Goal: Transaction & Acquisition: Book appointment/travel/reservation

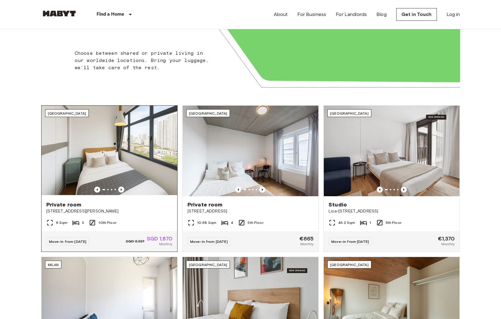
scroll to position [140, 0]
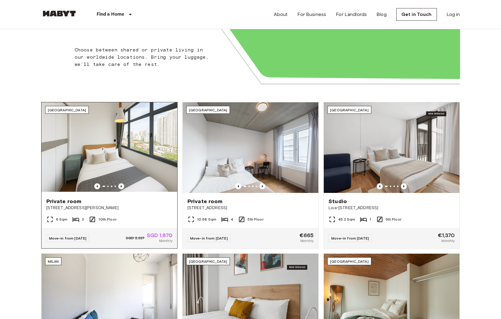
click at [120, 186] on icon "Previous image" at bounding box center [121, 186] width 6 height 6
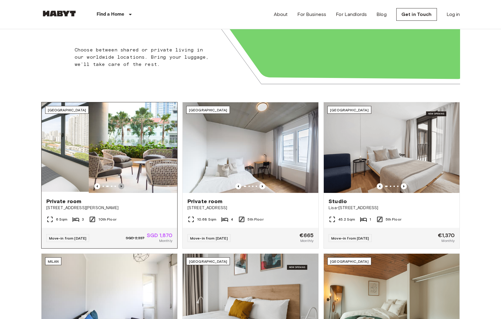
click at [120, 186] on icon "Previous image" at bounding box center [121, 186] width 6 height 6
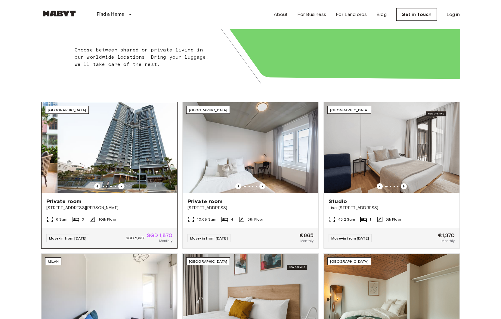
click at [155, 166] on img at bounding box center [125, 147] width 136 height 91
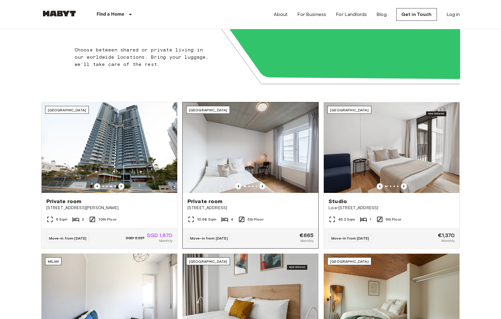
click at [202, 131] on img at bounding box center [251, 147] width 136 height 91
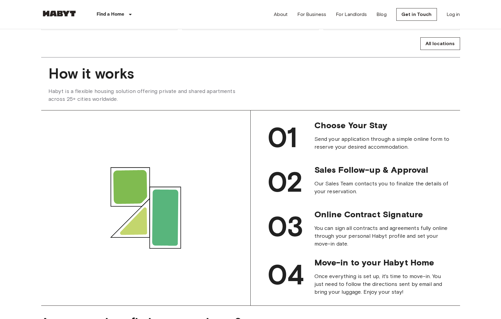
scroll to position [512, 0]
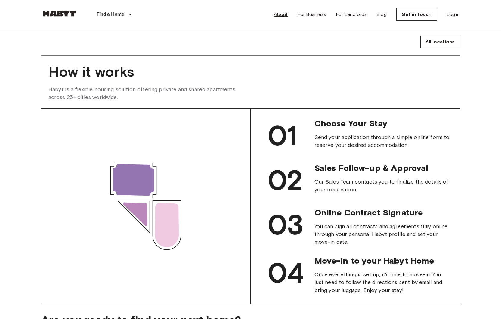
click at [277, 13] on link "About" at bounding box center [281, 14] width 14 height 7
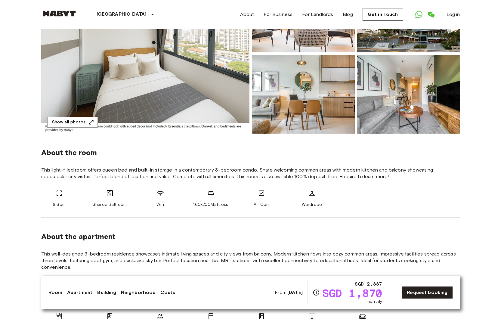
scroll to position [110, 0]
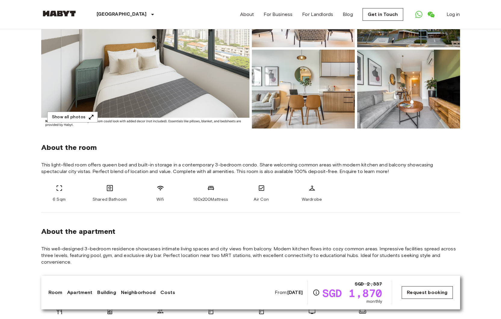
click at [422, 294] on link "Request booking" at bounding box center [427, 292] width 51 height 13
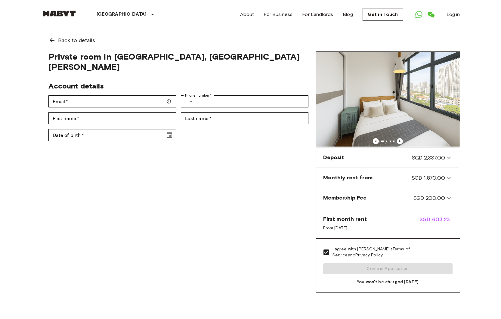
click at [341, 268] on div "I agree with Habyt's Terms of Service and Privacy Policy Confirm Application Yo…" at bounding box center [388, 266] width 144 height 54
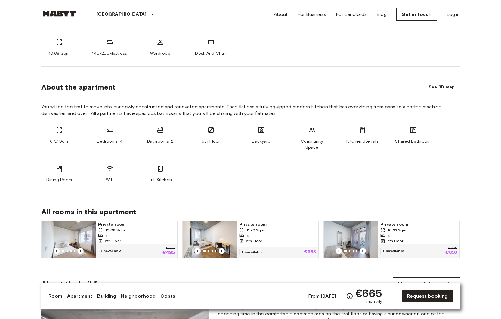
scroll to position [291, 0]
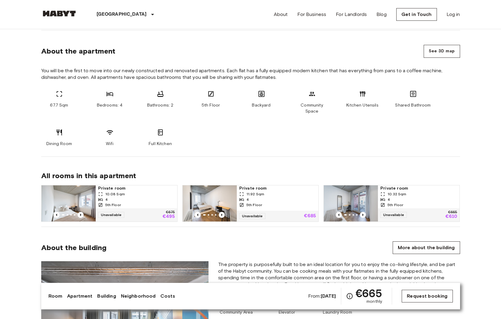
click at [416, 298] on link "Request booking" at bounding box center [427, 296] width 51 height 13
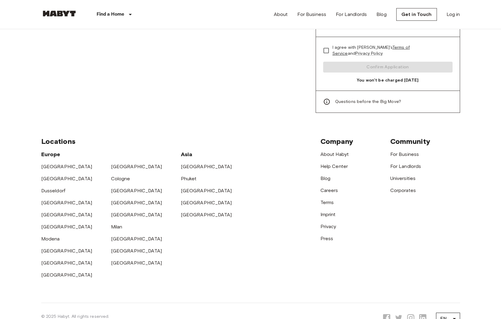
scroll to position [394, 0]
